Goal: Task Accomplishment & Management: Manage account settings

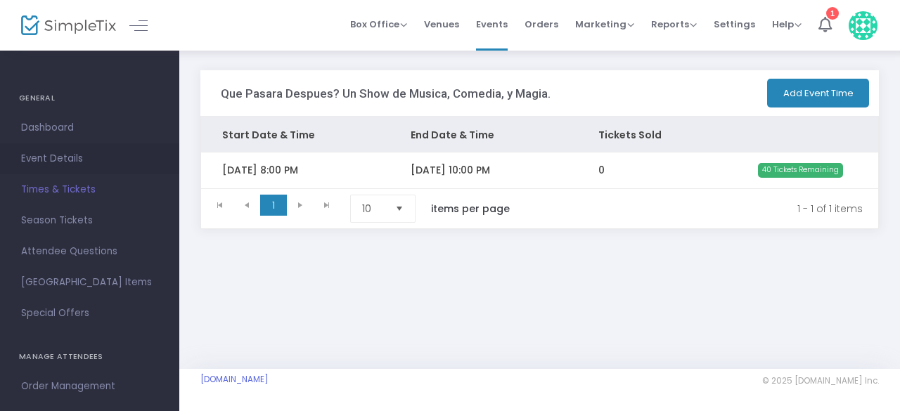
click at [71, 152] on span "Event Details" at bounding box center [89, 159] width 137 height 18
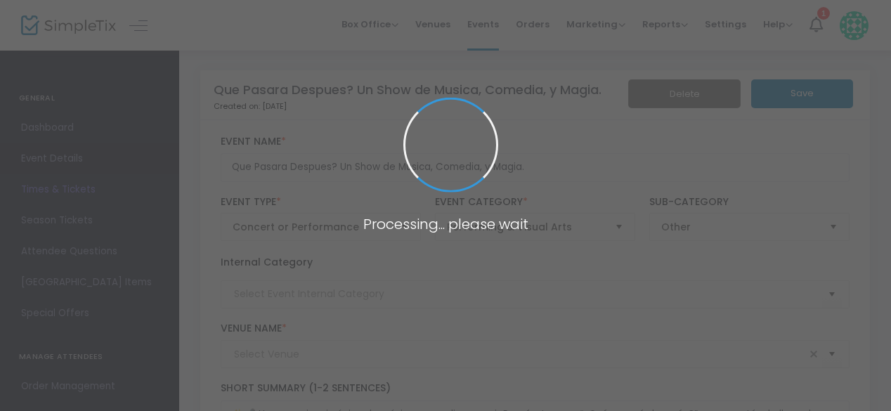
type input "El Garaje Go [PERSON_NAME]"
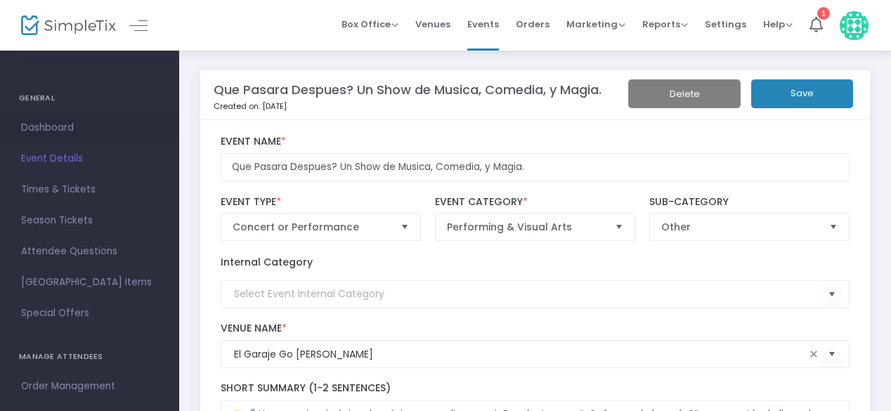
click at [66, 134] on span "Dashboard" at bounding box center [89, 128] width 137 height 18
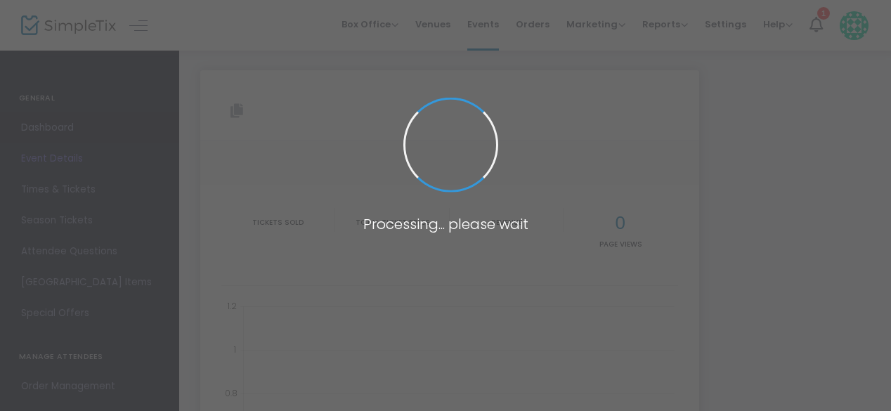
type input "[URL][DOMAIN_NAME]"
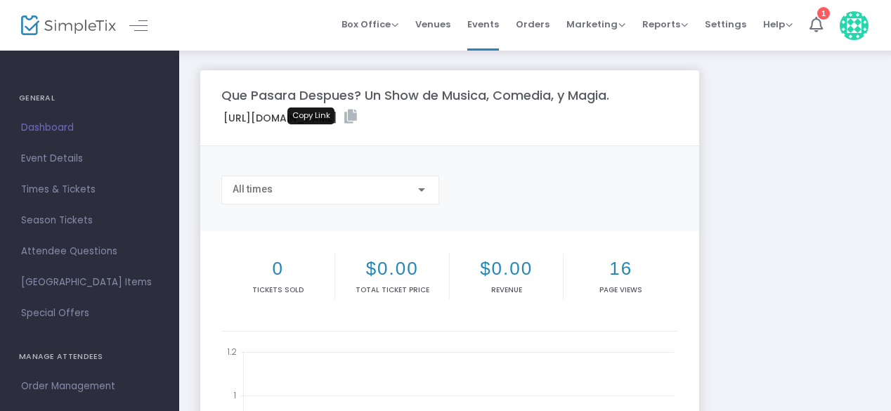
click at [344, 124] on icon at bounding box center [350, 117] width 13 height 14
